Goal: Information Seeking & Learning: Learn about a topic

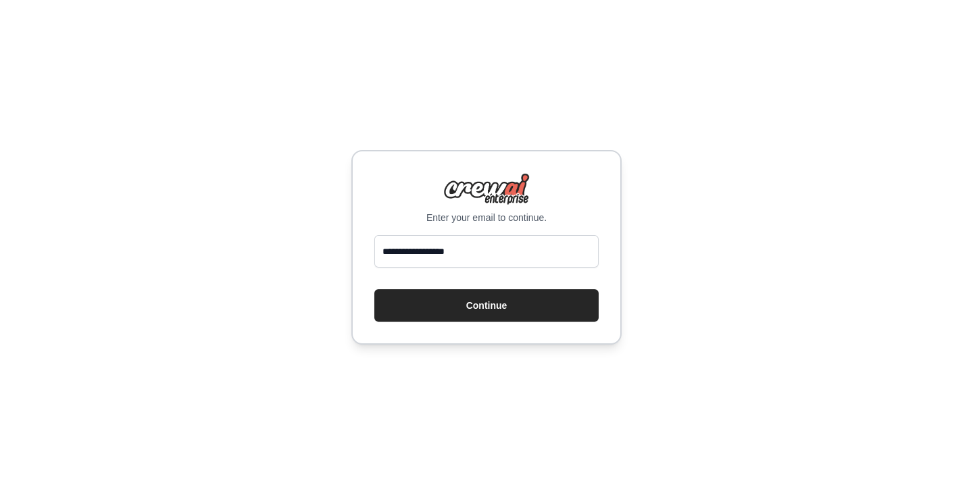
type input "**********"
click at [374, 289] on button "Continue" at bounding box center [486, 305] width 224 height 32
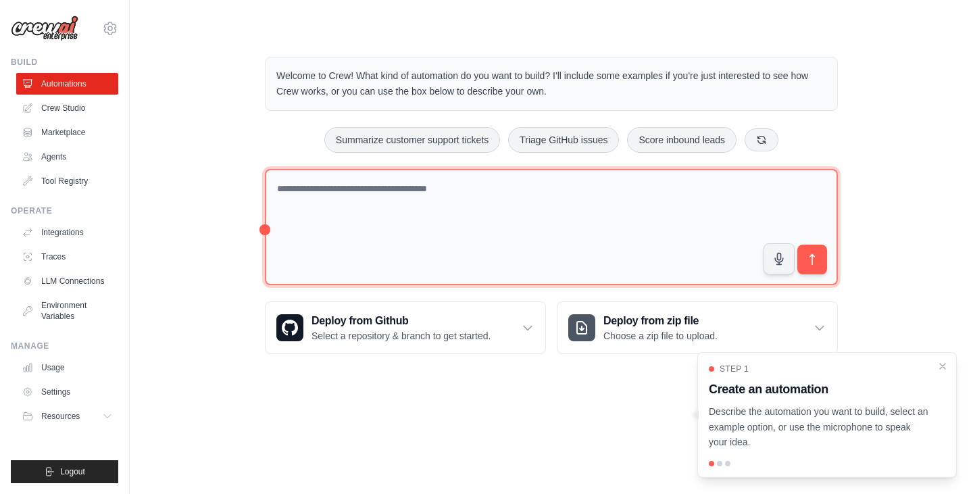
click at [344, 191] on textarea at bounding box center [551, 227] width 573 height 117
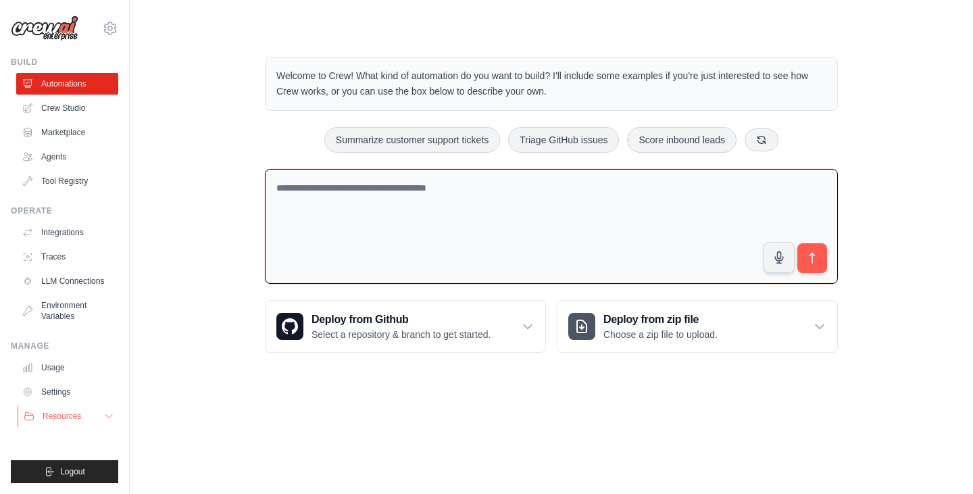
click at [99, 418] on button "Resources" at bounding box center [69, 416] width 102 height 22
click at [102, 25] on icon at bounding box center [110, 28] width 16 height 16
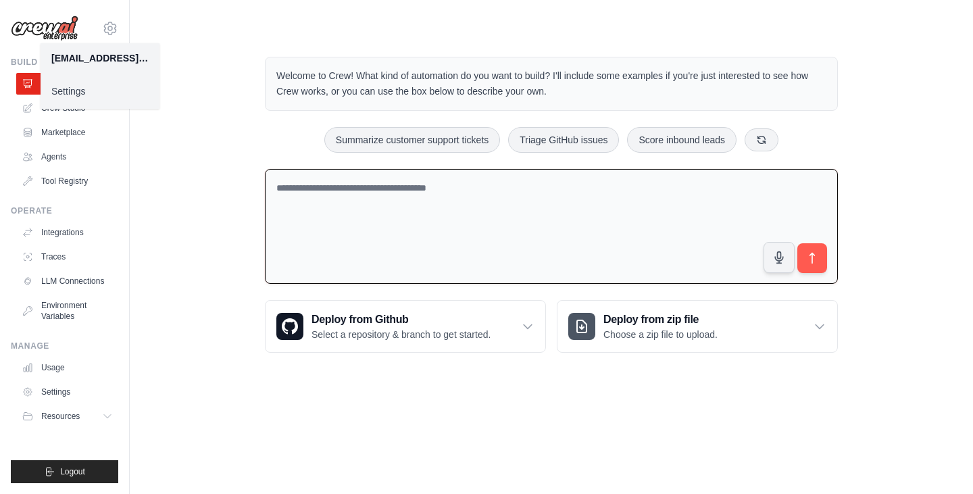
click at [65, 101] on link "Settings" at bounding box center [100, 91] width 119 height 24
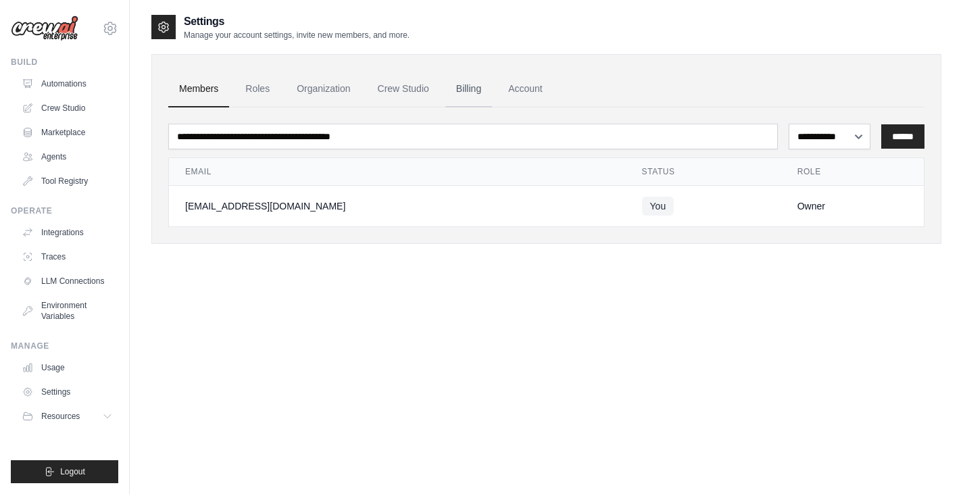
click at [472, 89] on link "Billing" at bounding box center [468, 89] width 47 height 36
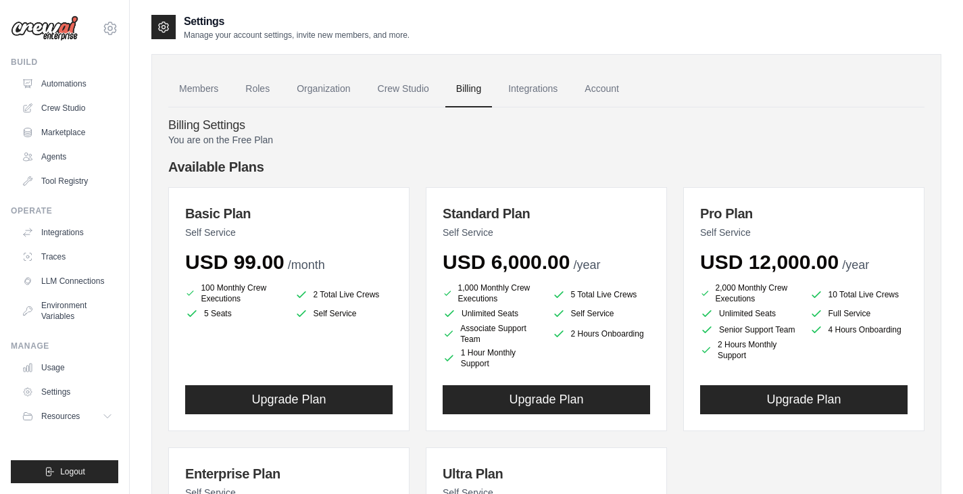
drag, startPoint x: 186, startPoint y: 215, endPoint x: 272, endPoint y: 232, distance: 86.8
click at [272, 232] on div "Basic Plan Self Service USD 99.00 /month" at bounding box center [288, 239] width 207 height 70
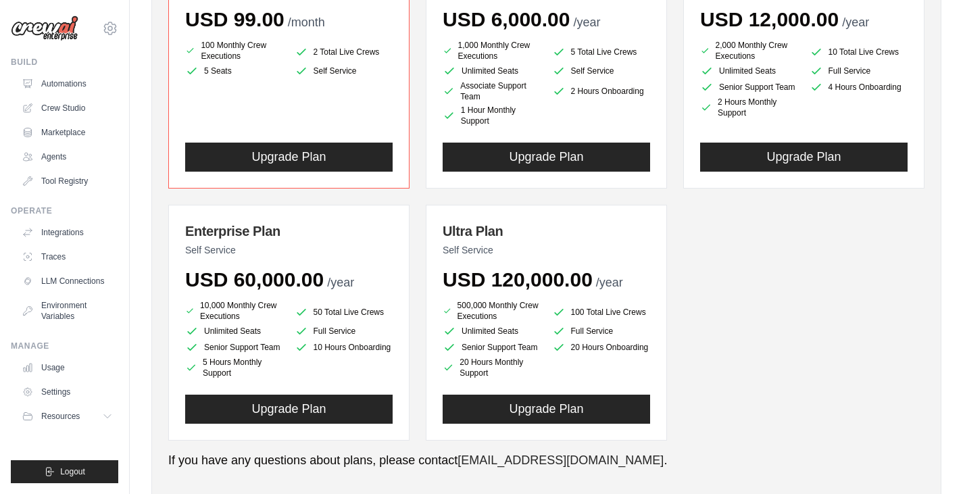
click at [272, 232] on div "Basic Plan Self Service USD 99.00 /month 100 Monthly Crew Executions 2 Total Li…" at bounding box center [546, 193] width 756 height 496
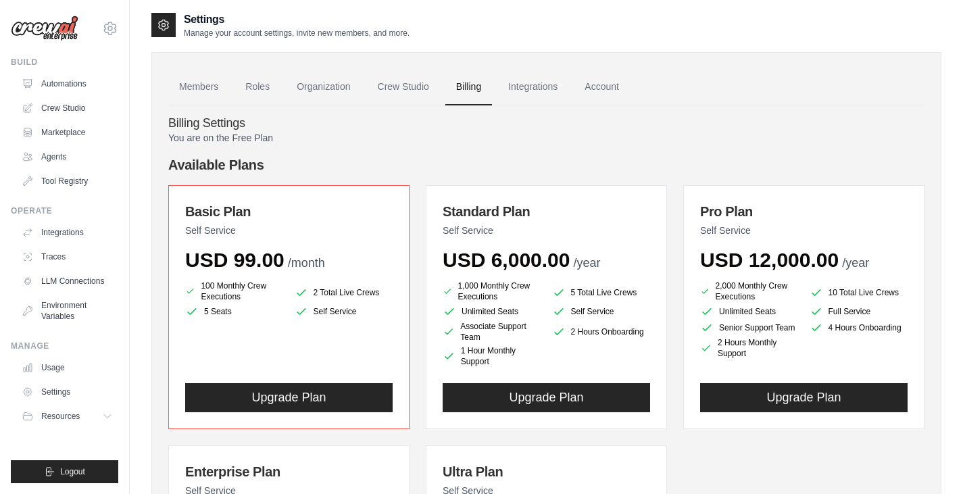
scroll to position [1, 0]
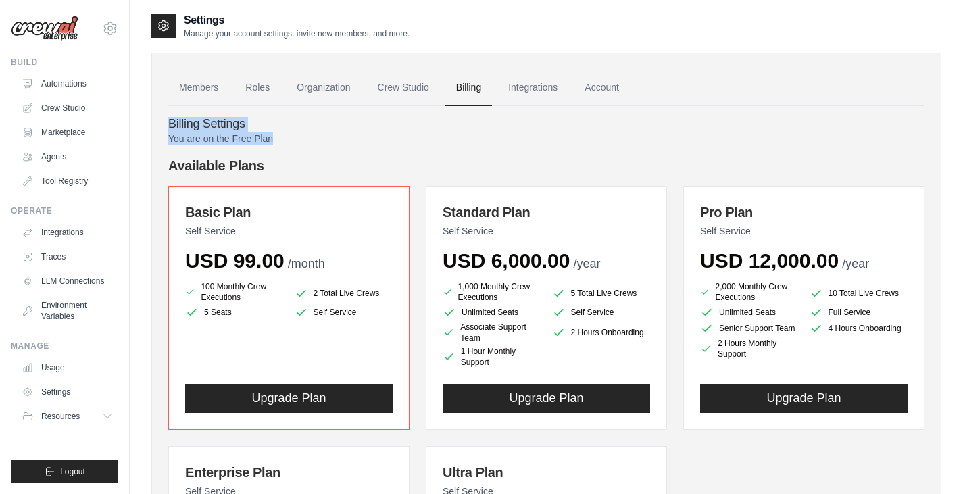
drag, startPoint x: 170, startPoint y: 126, endPoint x: 283, endPoint y: 141, distance: 114.5
click at [283, 141] on p "You are on the Free Plan" at bounding box center [546, 139] width 756 height 14
drag, startPoint x: 170, startPoint y: 138, endPoint x: 323, endPoint y: 140, distance: 153.3
click at [323, 140] on p "You are on the Free Plan" at bounding box center [546, 139] width 756 height 14
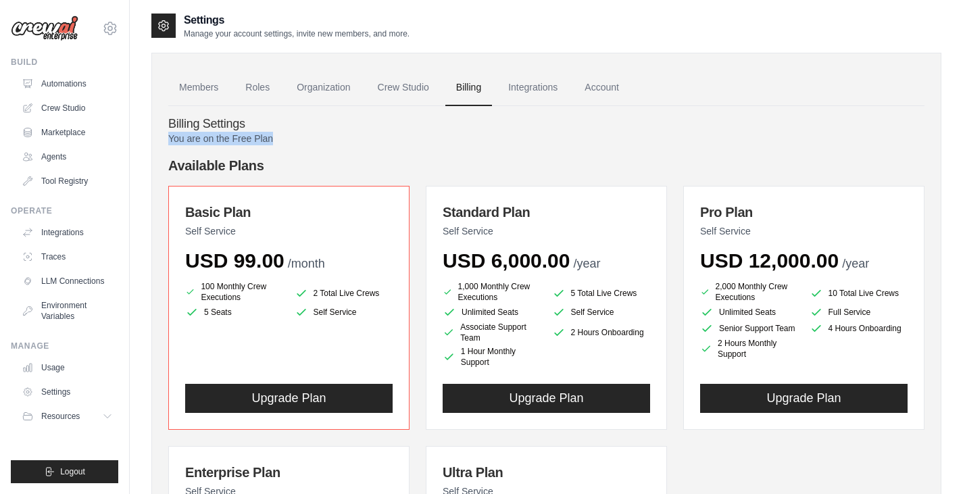
click at [323, 140] on p "You are on the Free Plan" at bounding box center [546, 139] width 756 height 14
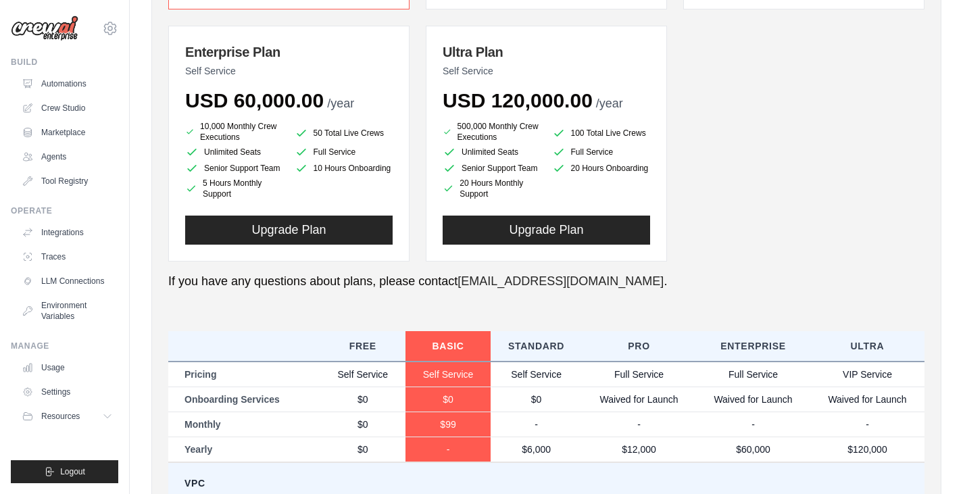
scroll to position [542, 0]
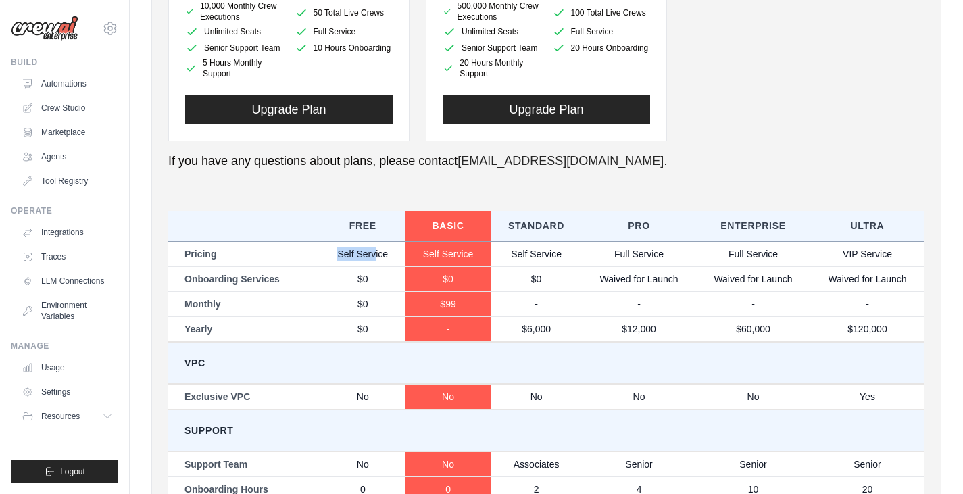
drag, startPoint x: 316, startPoint y: 254, endPoint x: 382, endPoint y: 252, distance: 65.5
click at [379, 252] on tr "Pricing Self Service Self Service Self Service Full Service Full Service VIP Se…" at bounding box center [546, 254] width 756 height 26
click at [390, 252] on td "Self Service" at bounding box center [362, 254] width 85 height 26
drag, startPoint x: 390, startPoint y: 252, endPoint x: 294, endPoint y: 256, distance: 96.0
click at [294, 256] on tr "Pricing Self Service Self Service Self Service Full Service Full Service VIP Se…" at bounding box center [546, 254] width 756 height 26
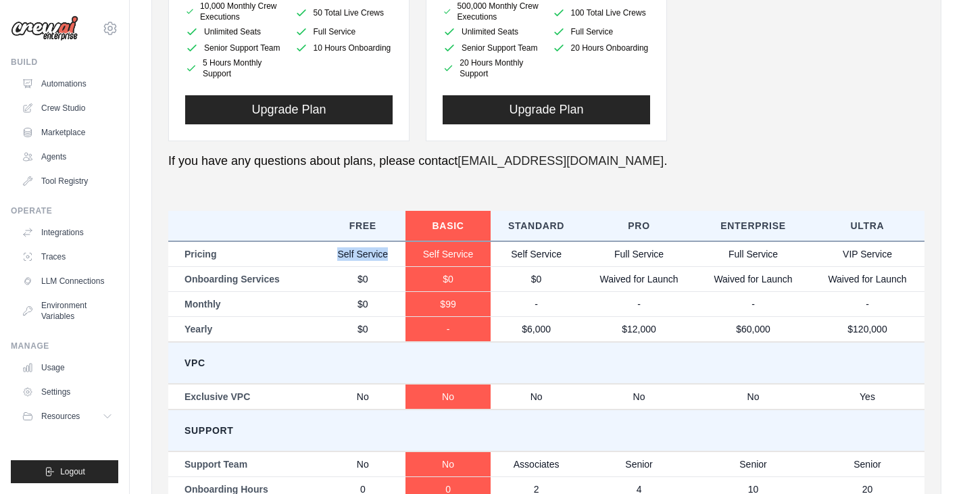
click at [332, 256] on td "Self Service" at bounding box center [362, 254] width 85 height 26
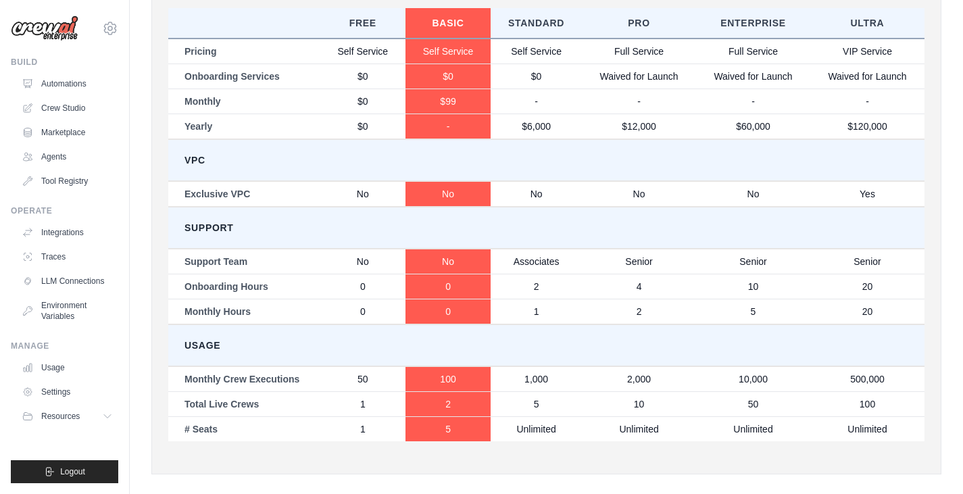
scroll to position [760, 0]
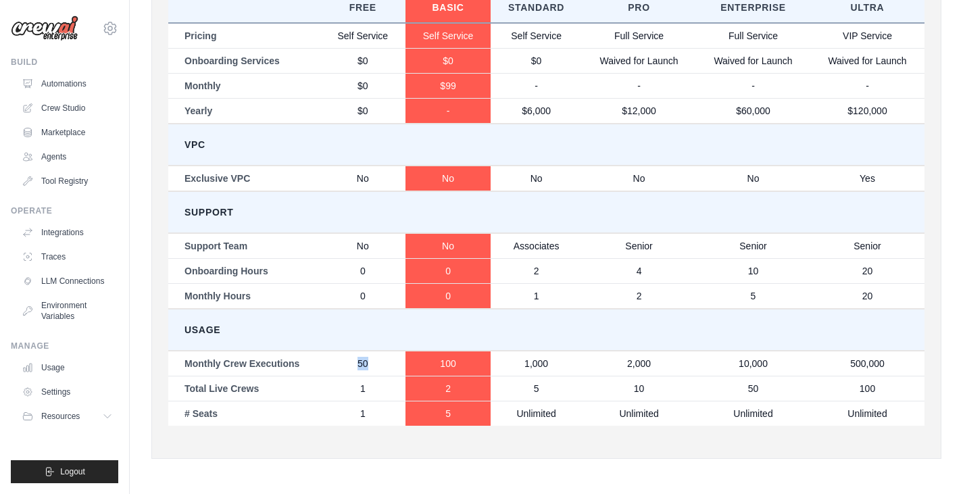
drag, startPoint x: 352, startPoint y: 358, endPoint x: 378, endPoint y: 358, distance: 25.7
click at [378, 358] on td "50" at bounding box center [362, 364] width 85 height 26
drag, startPoint x: 315, startPoint y: 410, endPoint x: 322, endPoint y: 401, distance: 11.6
click at [320, 405] on tr "# Seats 1 5 Unlimited Unlimited Unlimited Unlimited" at bounding box center [546, 413] width 756 height 25
drag, startPoint x: 323, startPoint y: 393, endPoint x: 366, endPoint y: 393, distance: 43.2
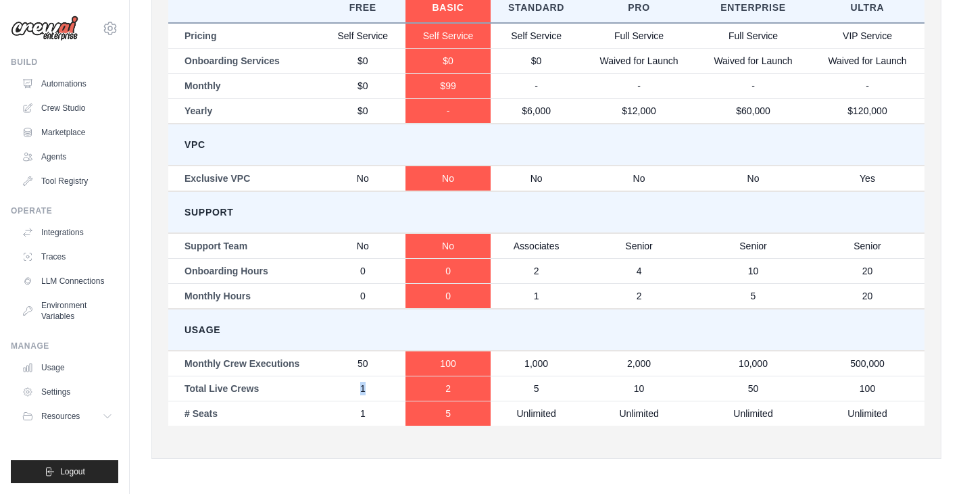
click at [366, 393] on td "1" at bounding box center [362, 388] width 85 height 25
drag, startPoint x: 346, startPoint y: 411, endPoint x: 368, endPoint y: 411, distance: 22.3
click at [368, 411] on td "1" at bounding box center [362, 413] width 85 height 25
drag, startPoint x: 370, startPoint y: 363, endPoint x: 392, endPoint y: 363, distance: 21.6
click at [392, 363] on td "50" at bounding box center [362, 364] width 85 height 26
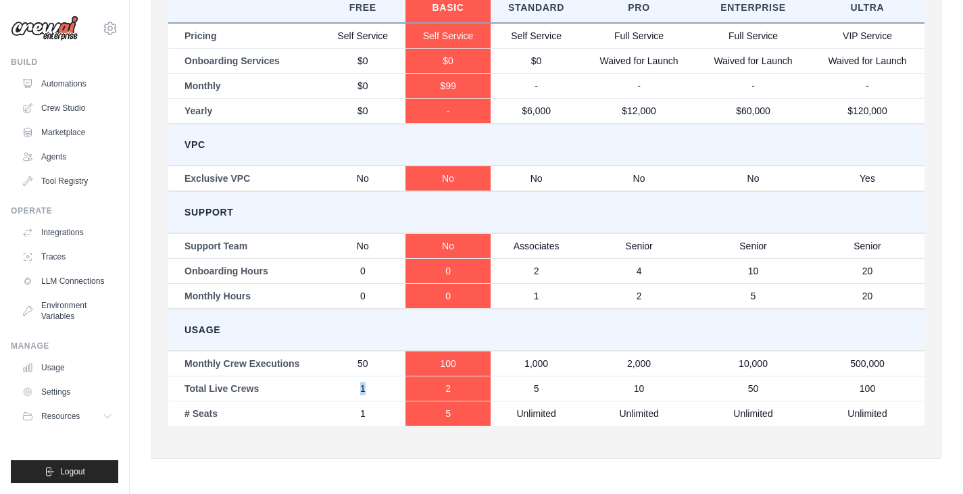
drag, startPoint x: 339, startPoint y: 392, endPoint x: 384, endPoint y: 388, distance: 44.8
click at [384, 388] on td "1" at bounding box center [362, 388] width 85 height 25
drag, startPoint x: 342, startPoint y: 415, endPoint x: 384, endPoint y: 414, distance: 41.9
click at [384, 415] on td "1" at bounding box center [362, 413] width 85 height 25
